Goal: Information Seeking & Learning: Check status

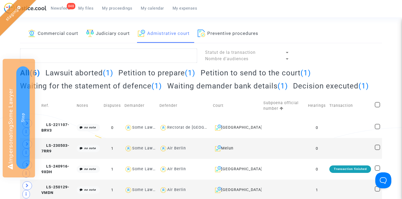
scroll to position [5, 0]
click at [106, 34] on link "Judiciary court" at bounding box center [107, 34] width 43 height 18
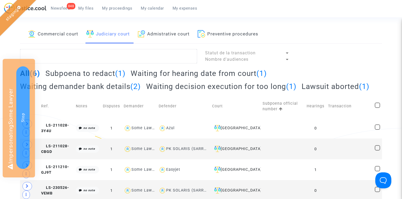
click at [68, 34] on link "Commercial court" at bounding box center [53, 34] width 50 height 18
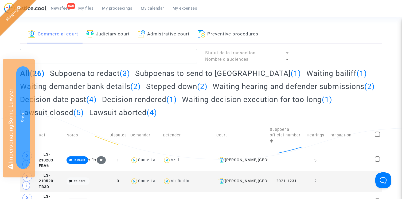
click at [170, 88] on h2 "Stepped down (2)" at bounding box center [176, 86] width 61 height 9
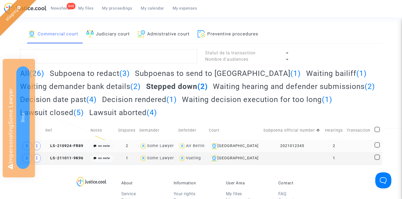
click at [64, 143] on td "LS-210924-FR89" at bounding box center [65, 146] width 45 height 12
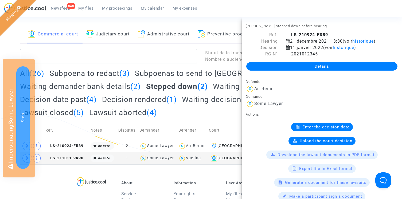
click at [326, 66] on link "Details" at bounding box center [321, 66] width 151 height 9
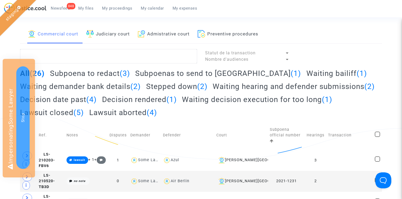
click at [163, 86] on h2 "Stepped down (2)" at bounding box center [176, 86] width 61 height 9
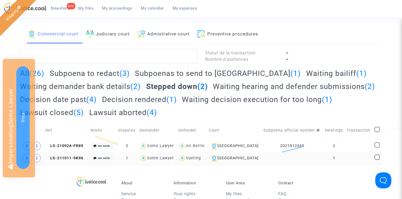
click at [62, 162] on td "LS-211011-9K96" at bounding box center [65, 158] width 45 height 12
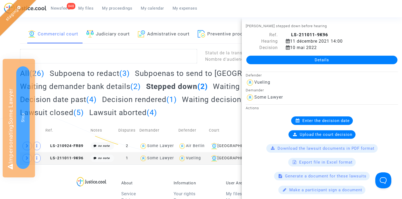
click at [323, 59] on link "Details" at bounding box center [321, 60] width 151 height 9
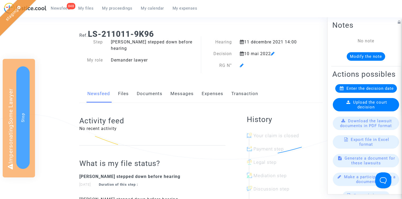
click at [241, 65] on icon at bounding box center [242, 65] width 4 height 4
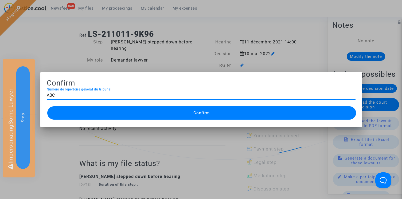
type input "ABC"
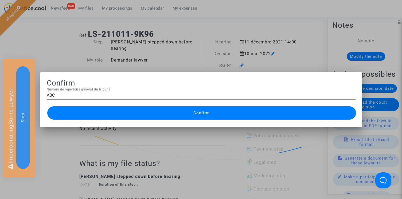
click at [79, 89] on div "ABC Numéro de répertoire général du tribunal" at bounding box center [201, 94] width 308 height 12
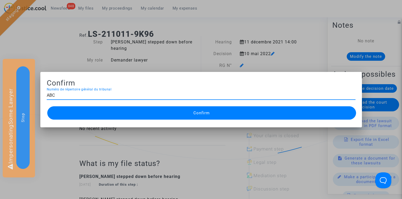
click at [187, 113] on button "Confirm" at bounding box center [201, 112] width 308 height 13
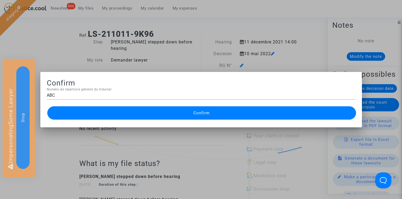
scroll to position [5, 0]
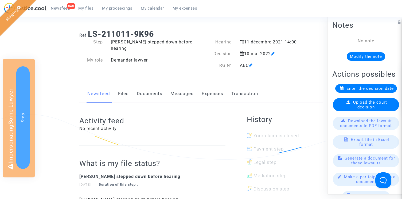
click at [251, 66] on icon at bounding box center [250, 65] width 4 height 4
